Goal: Navigation & Orientation: Find specific page/section

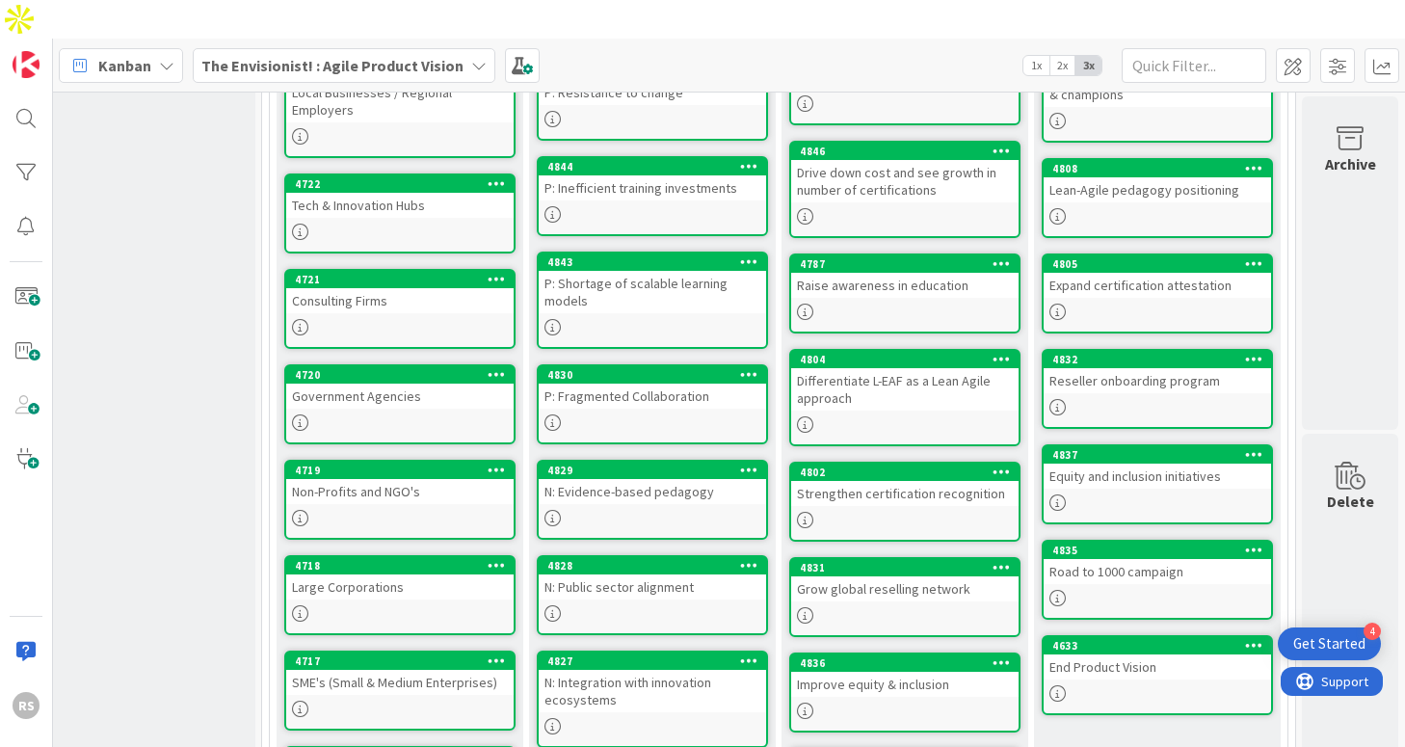
scroll to position [0, 304]
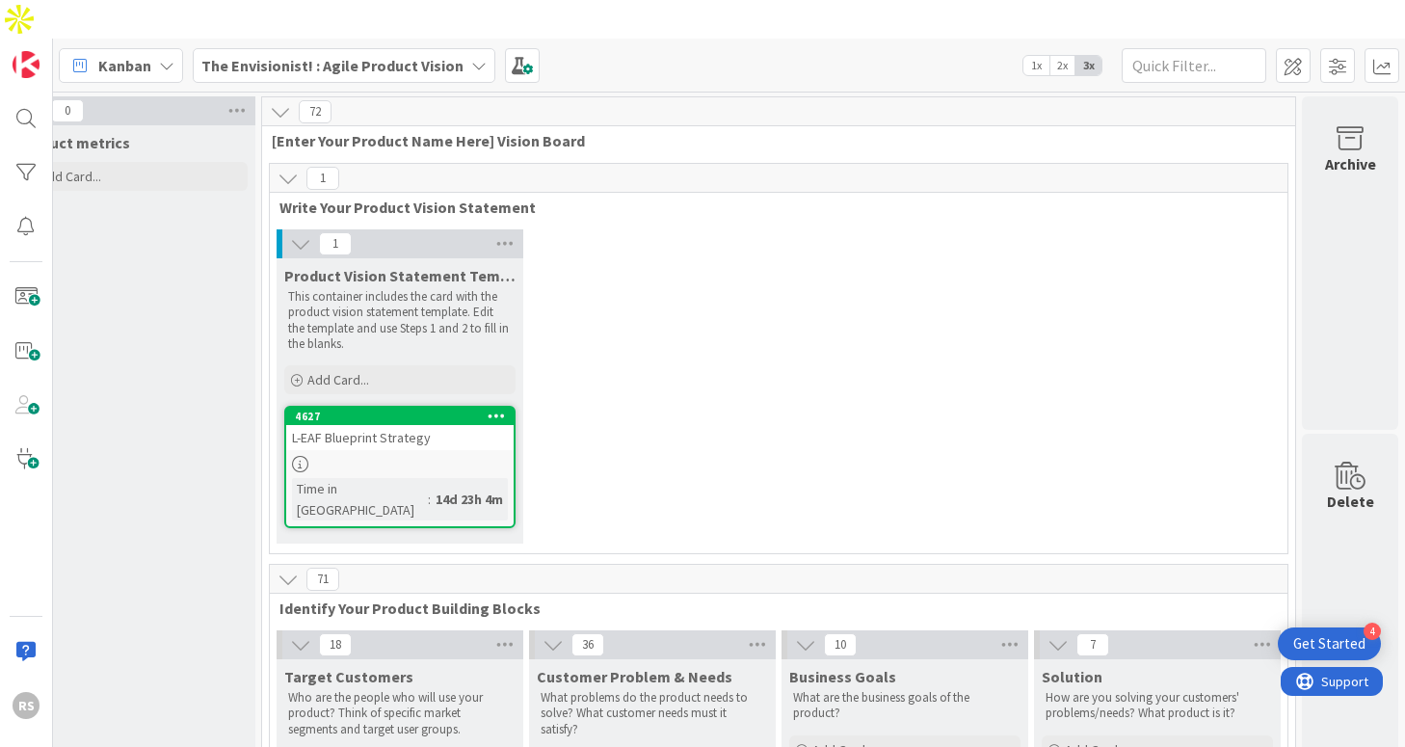
click at [338, 48] on div "The Envisionist! : Agile Product Vision" at bounding box center [344, 65] width 303 height 35
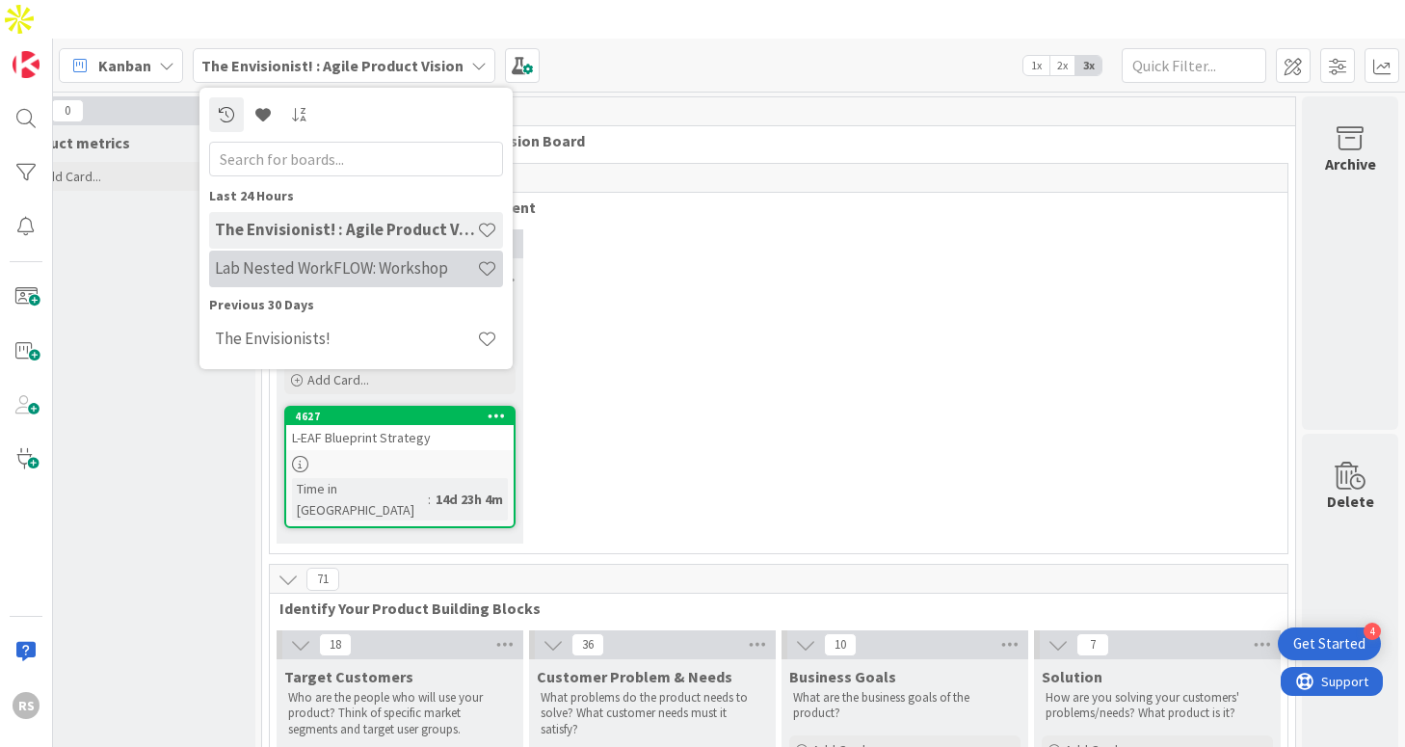
click at [361, 258] on h4 "Lab Nested WorkFLOW: Workshop" at bounding box center [346, 267] width 262 height 19
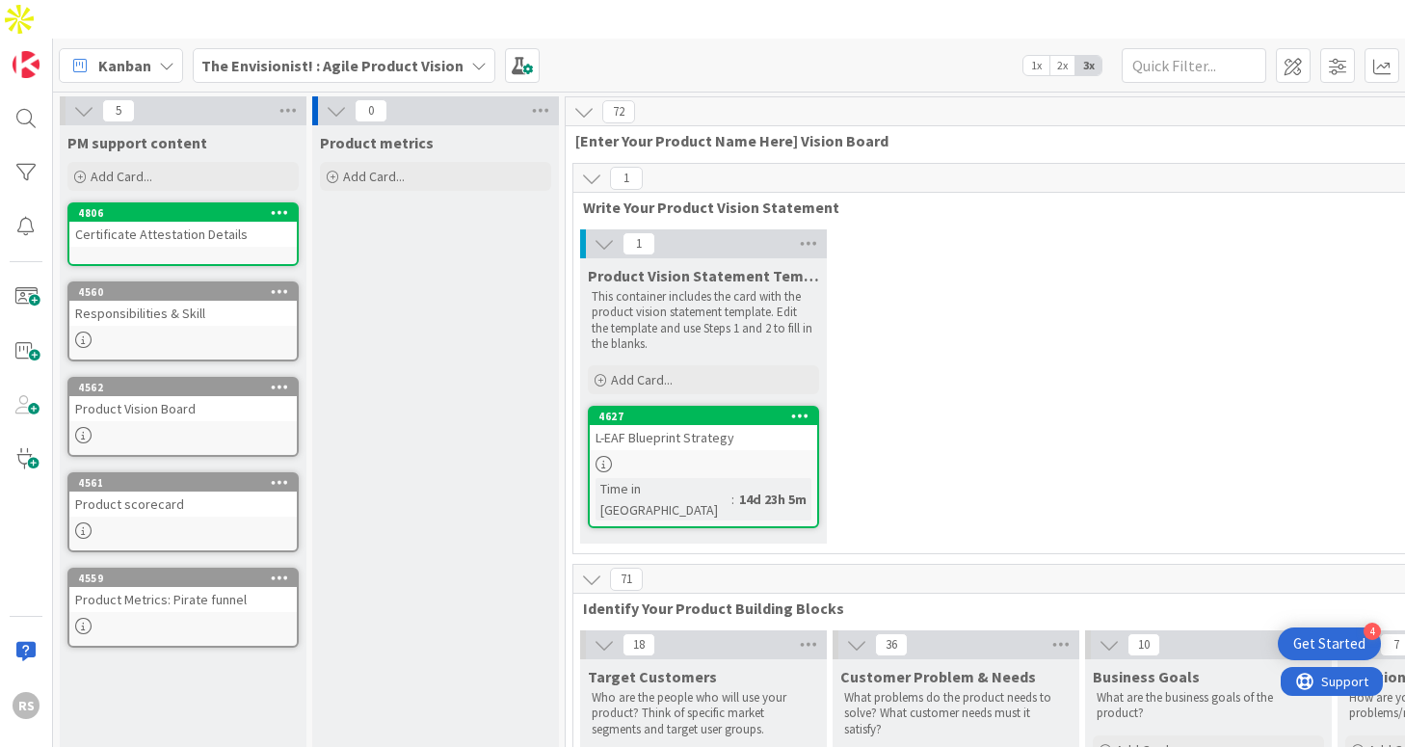
click at [414, 56] on b "The Envisionist! : Agile Product Vision" at bounding box center [332, 65] width 262 height 19
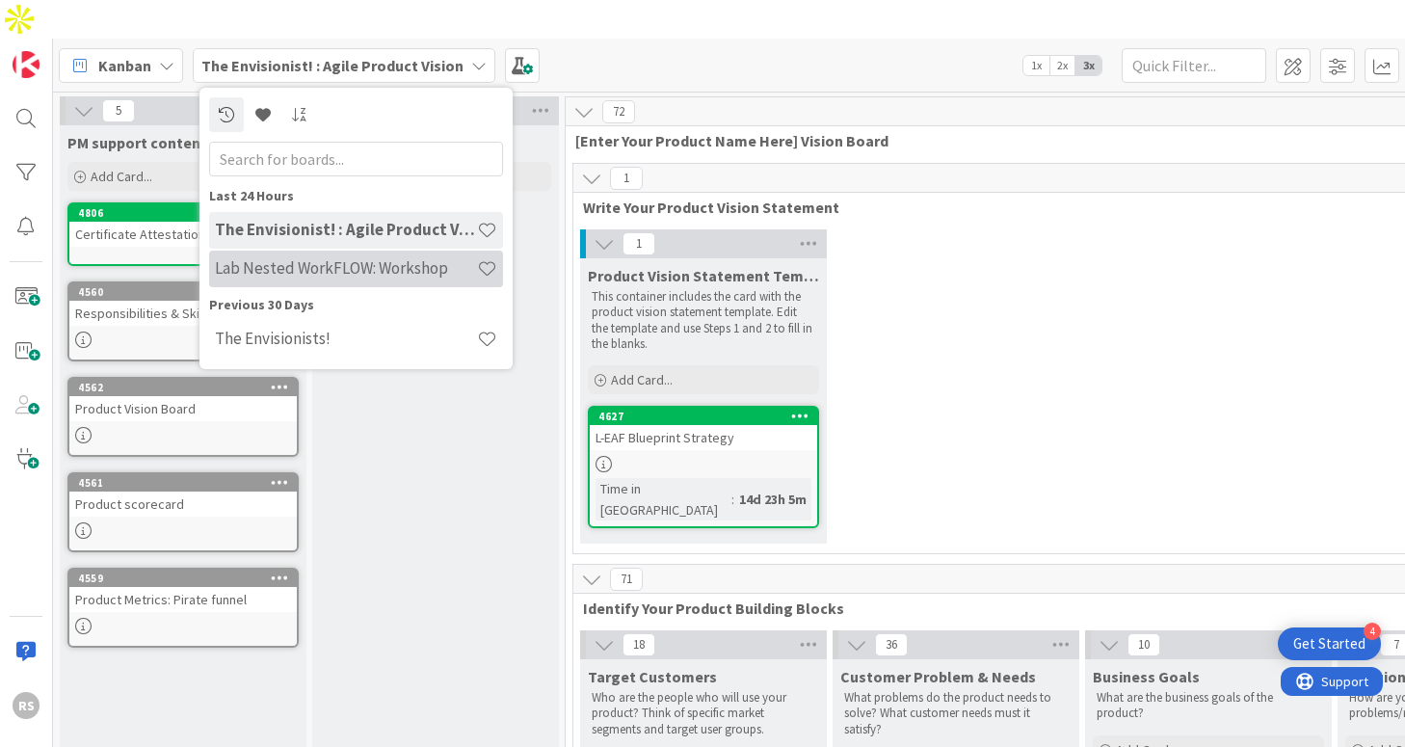
click at [361, 258] on h4 "Lab Nested WorkFLOW: Workshop" at bounding box center [346, 267] width 262 height 19
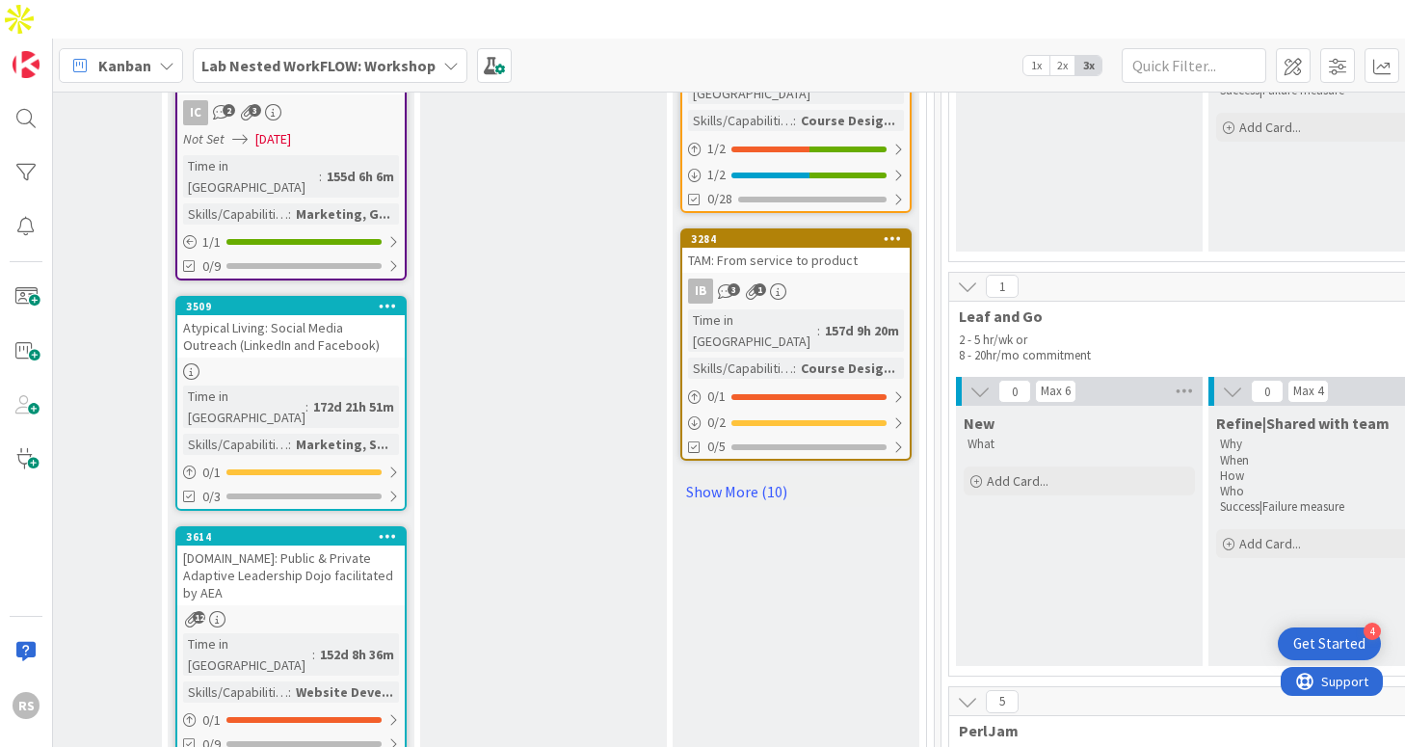
scroll to position [2272, 2195]
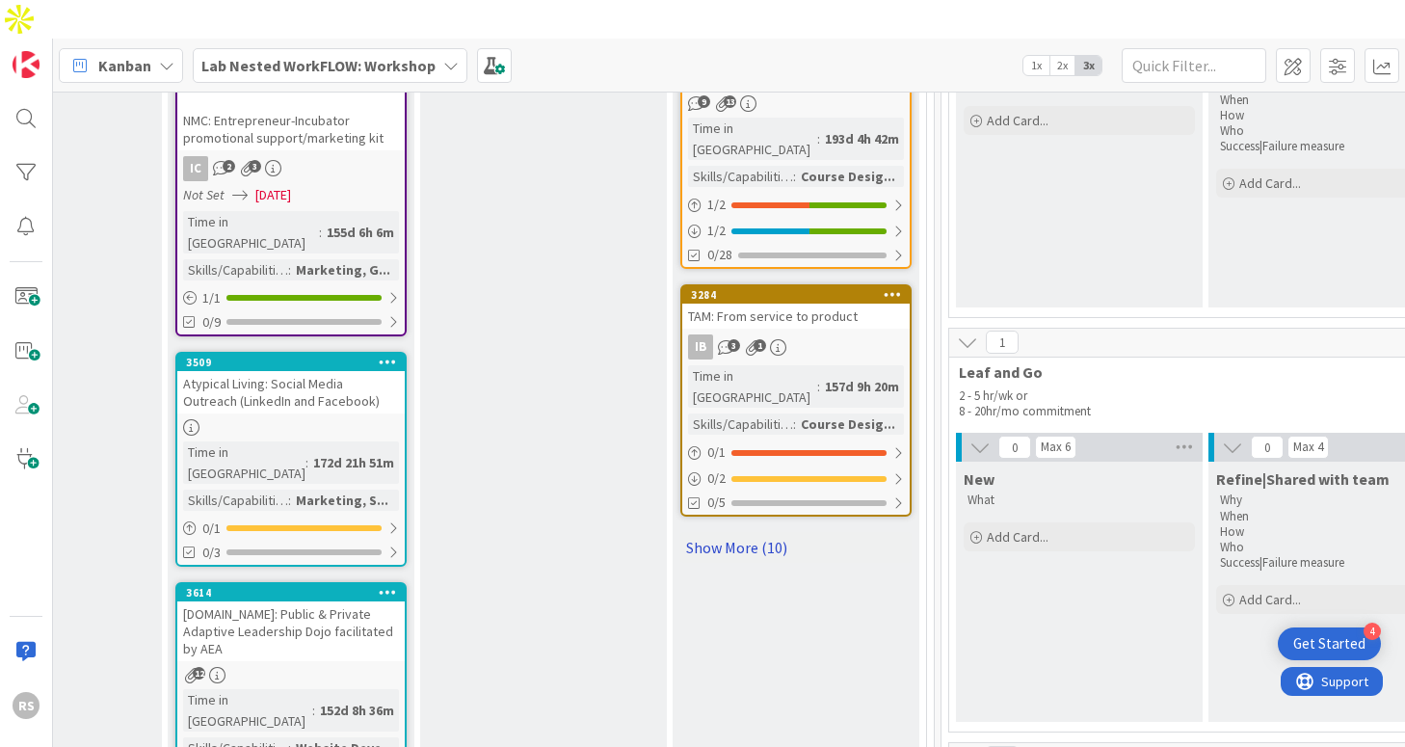
click at [761, 532] on link "Show More (10)" at bounding box center [795, 547] width 231 height 31
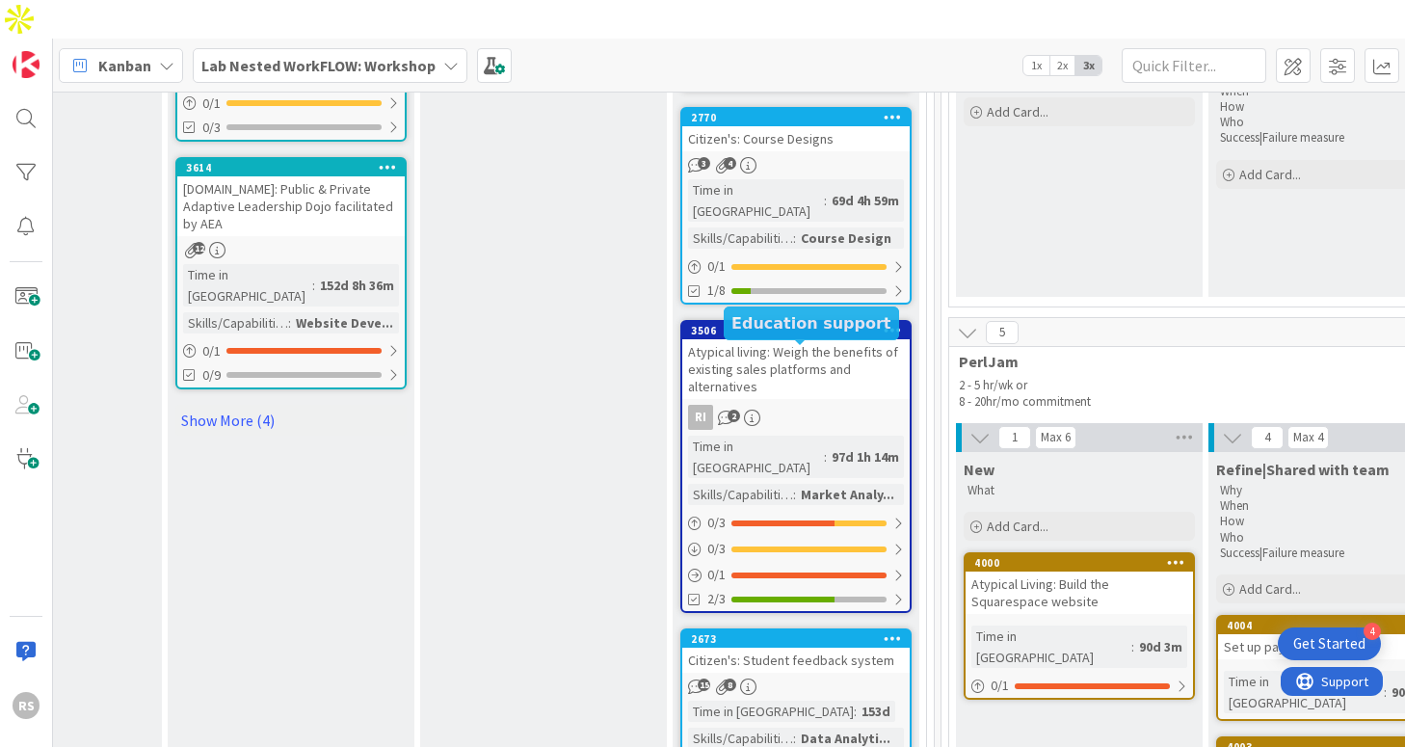
scroll to position [2698, 2195]
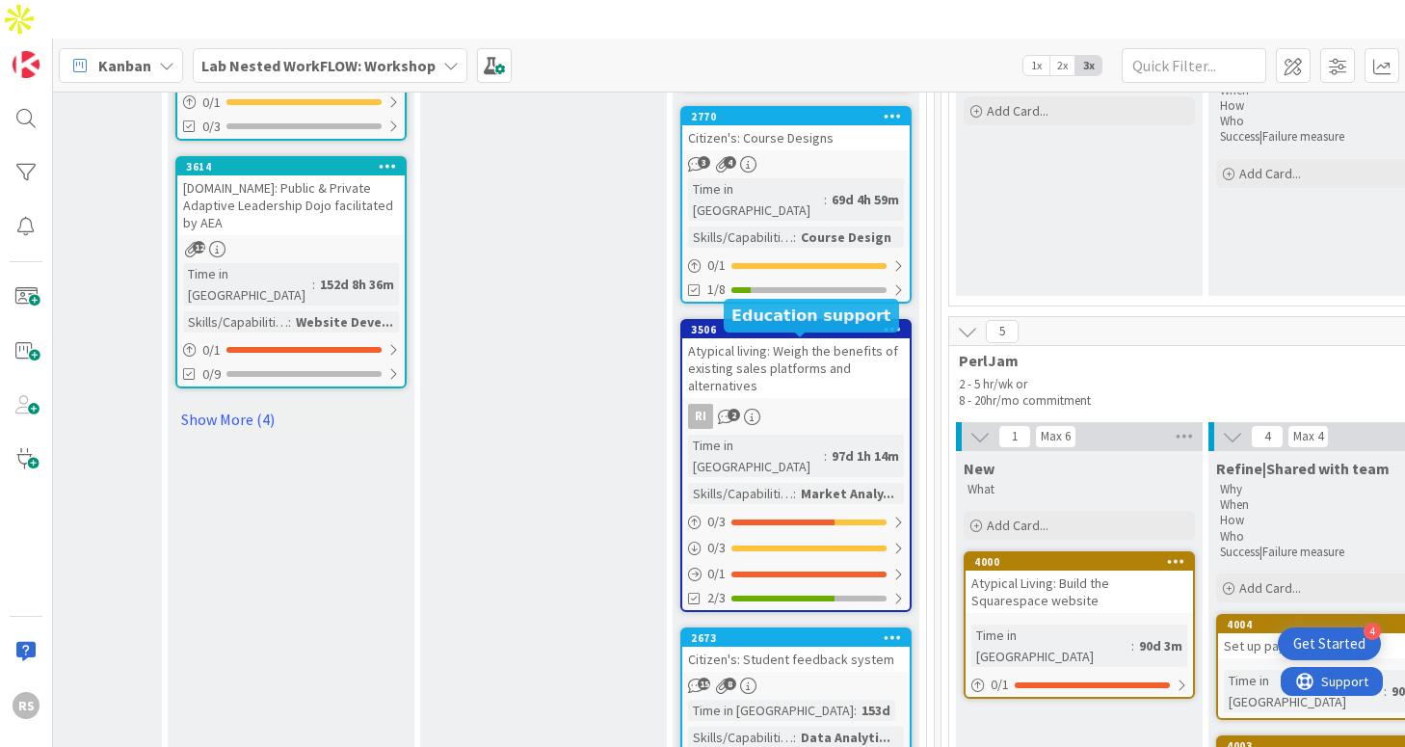
click at [774, 647] on div "Citizen's: Student feedback system" at bounding box center [795, 659] width 227 height 25
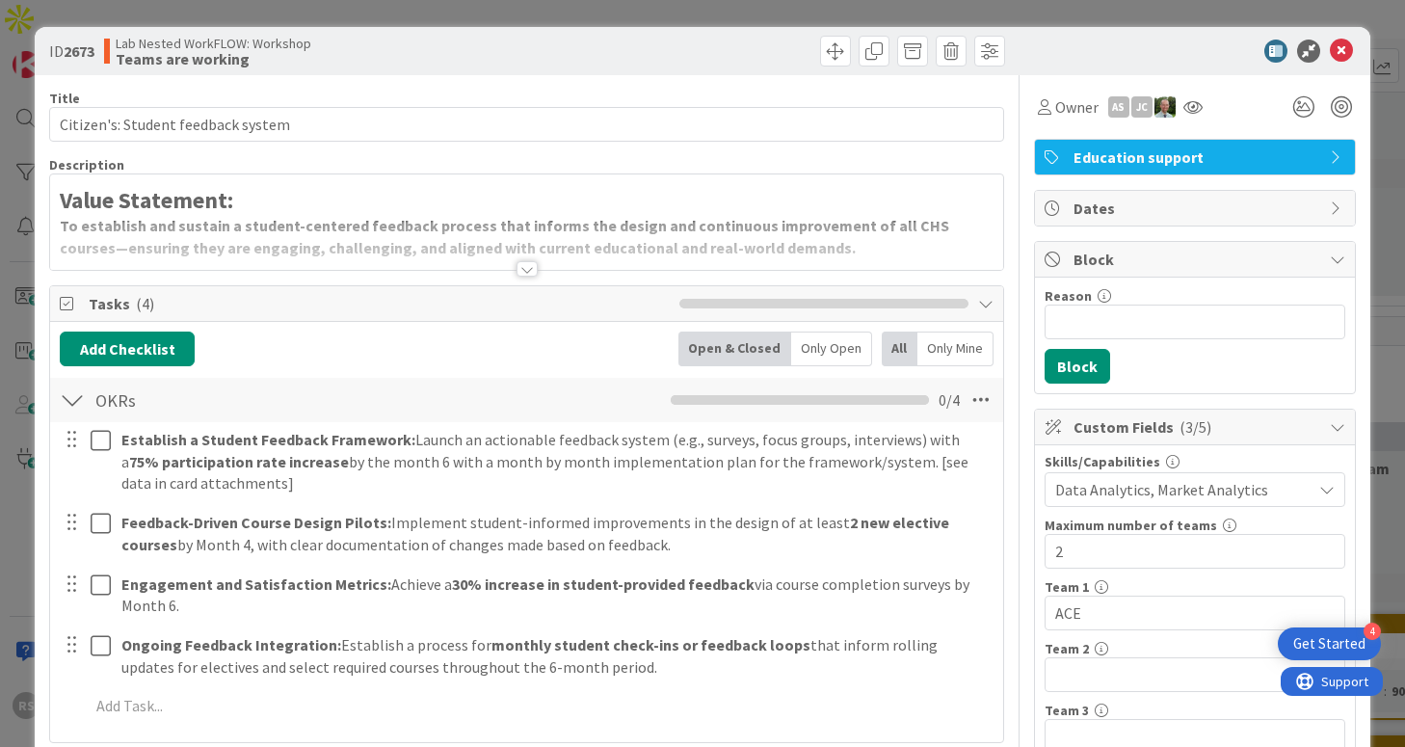
click at [520, 273] on div at bounding box center [527, 268] width 21 height 15
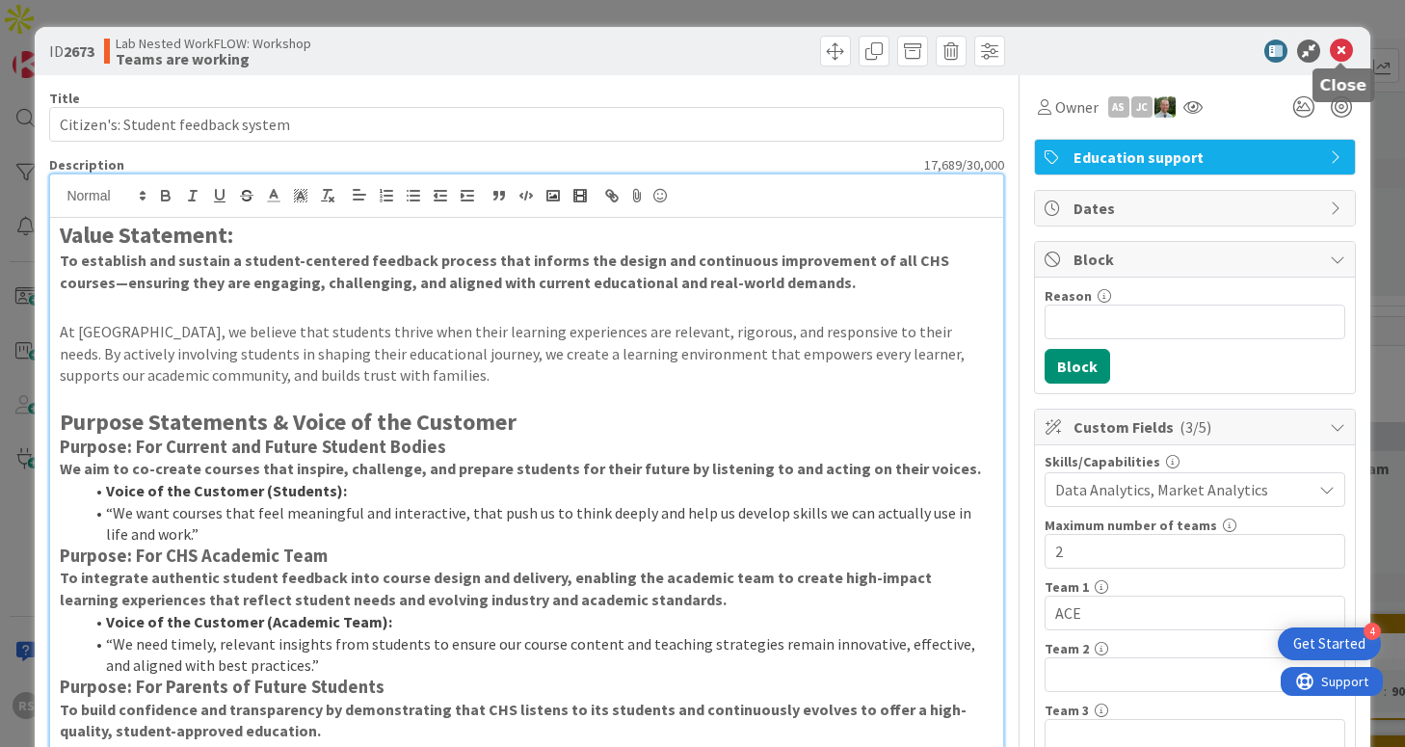
click at [1342, 52] on icon at bounding box center [1341, 51] width 23 height 23
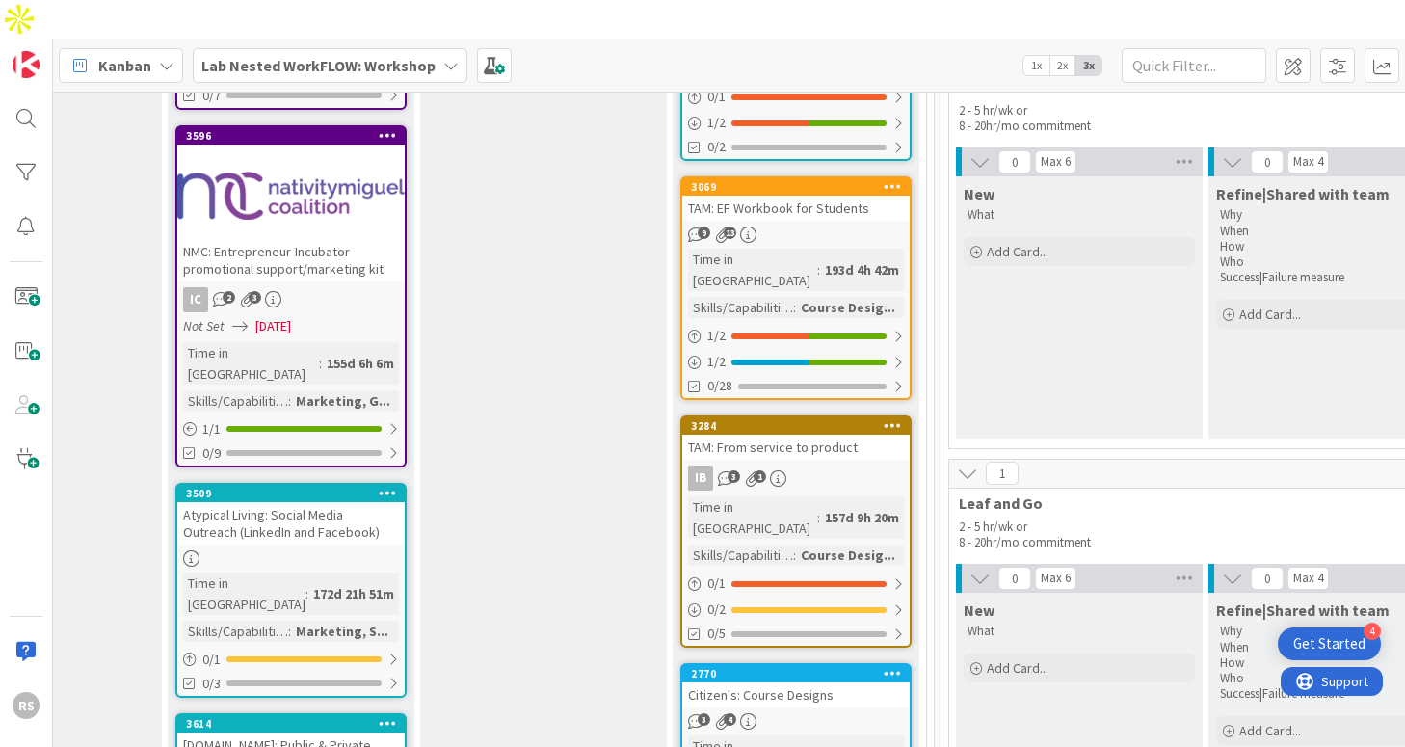
click at [430, 39] on div "Kanban Lab Nested WorkFLOW: Workshop 1x 2x 3x" at bounding box center [729, 65] width 1352 height 53
